Goal: Task Accomplishment & Management: Use online tool/utility

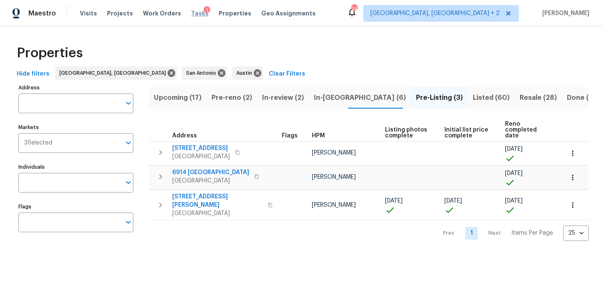
click at [191, 15] on span "Tasks" at bounding box center [200, 13] width 18 height 6
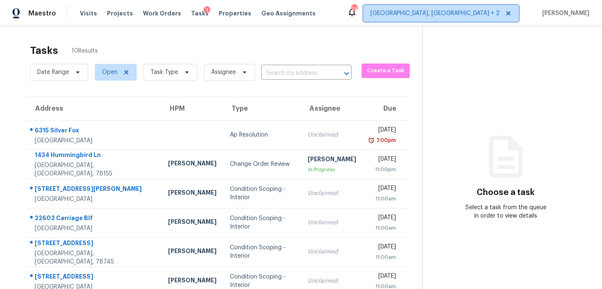
click at [479, 16] on span "[GEOGRAPHIC_DATA], [GEOGRAPHIC_DATA] + 2" at bounding box center [434, 13] width 129 height 8
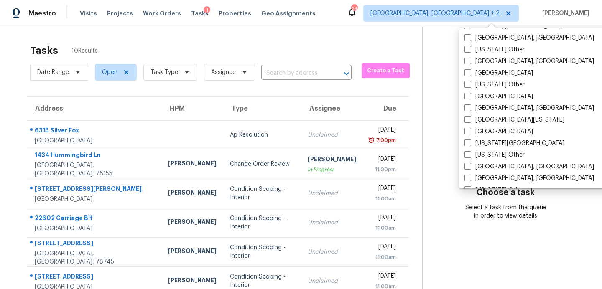
scroll to position [296, 0]
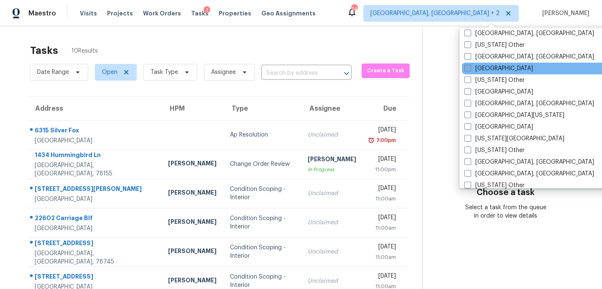
click at [483, 71] on label "[GEOGRAPHIC_DATA]" at bounding box center [498, 68] width 69 height 8
click at [470, 70] on input "[GEOGRAPHIC_DATA]" at bounding box center [466, 66] width 5 height 5
checkbox input "true"
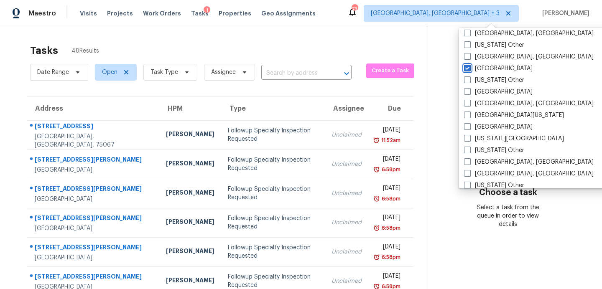
scroll to position [146, 0]
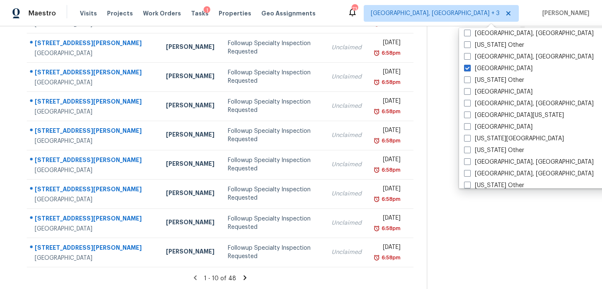
click at [244, 277] on icon at bounding box center [245, 277] width 3 height 5
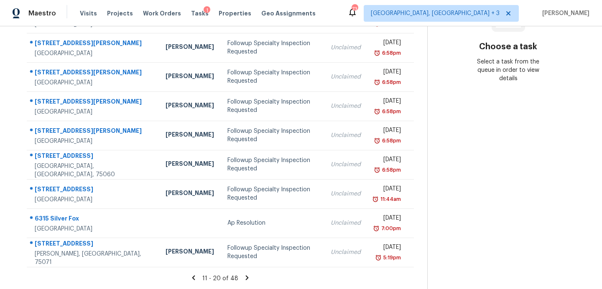
click at [246, 276] on icon at bounding box center [247, 277] width 3 height 5
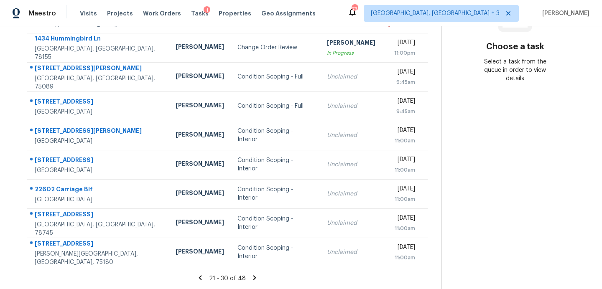
click at [251, 277] on icon at bounding box center [255, 278] width 8 height 8
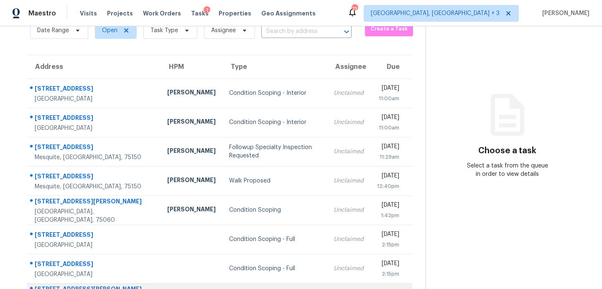
scroll to position [0, 0]
